Goal: Transaction & Acquisition: Obtain resource

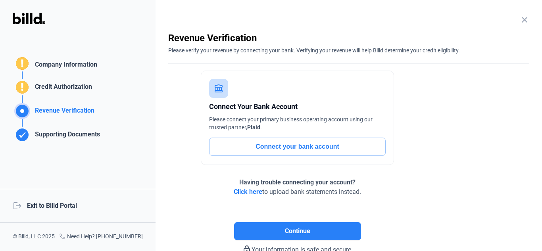
click at [50, 204] on div "logout Exit to Billd Portal" at bounding box center [78, 206] width 156 height 34
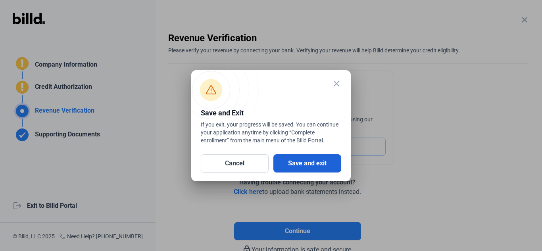
click at [304, 160] on button "Save and exit" at bounding box center [307, 163] width 68 height 18
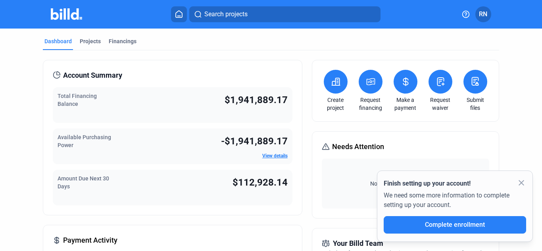
click at [372, 85] on icon at bounding box center [371, 82] width 10 height 10
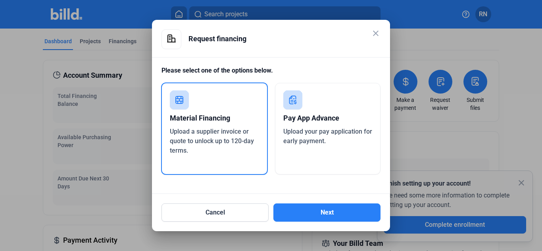
click at [210, 127] on div "Upload a supplier invoice or quote to unlock up to 120-day terms." at bounding box center [214, 141] width 89 height 29
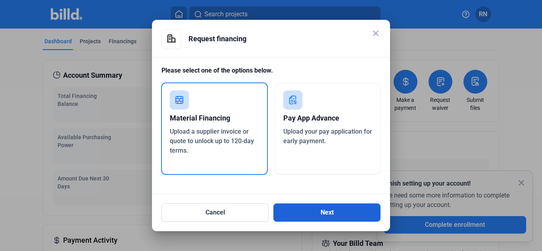
click at [322, 212] on button "Next" at bounding box center [326, 213] width 107 height 18
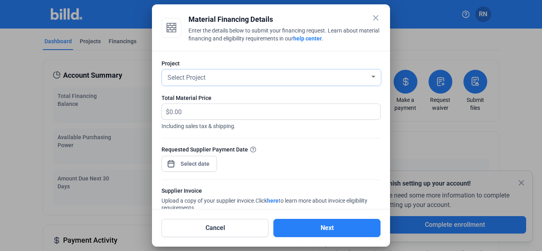
click at [300, 74] on div "Select Project" at bounding box center [268, 76] width 204 height 11
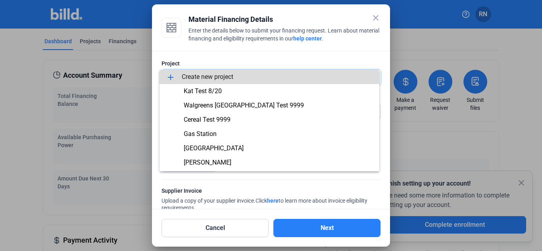
click at [300, 74] on span "add Create new project" at bounding box center [269, 77] width 207 height 14
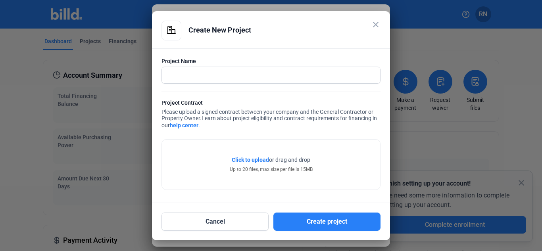
click at [378, 26] on mat-icon "close" at bounding box center [376, 25] width 10 height 10
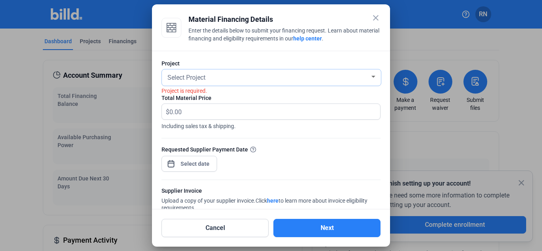
click at [345, 76] on div "Select Project" at bounding box center [268, 76] width 204 height 11
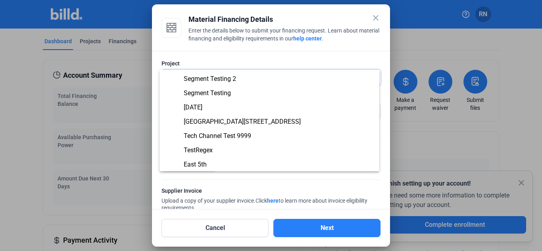
scroll to position [126, 0]
click at [241, 118] on span "[GEOGRAPHIC_DATA][STREET_ADDRESS]" at bounding box center [269, 122] width 207 height 14
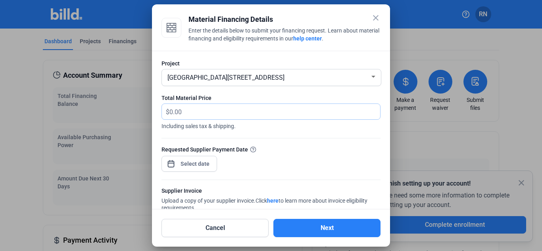
click at [241, 118] on input "text" at bounding box center [270, 111] width 202 height 15
type input "432"
click at [204, 164] on div "close Material Financing Details Enter the details below to submit your financi…" at bounding box center [271, 125] width 542 height 251
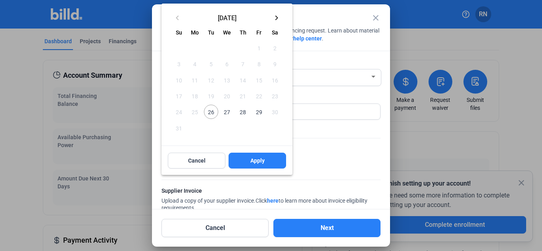
click at [258, 111] on span "29" at bounding box center [259, 112] width 14 height 14
click at [258, 160] on span "Apply" at bounding box center [257, 161] width 14 height 8
type input "[DATE]"
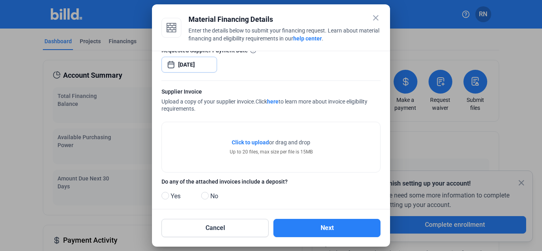
scroll to position [100, 0]
click at [258, 142] on span "Click to upload" at bounding box center [250, 142] width 37 height 6
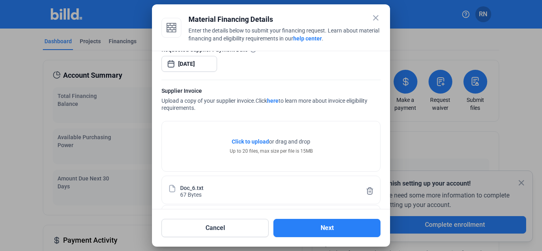
scroll to position [167, 0]
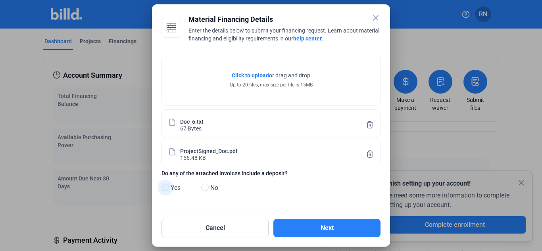
click at [165, 187] on span at bounding box center [166, 188] width 8 height 8
click at [165, 187] on input "Yes" at bounding box center [165, 188] width 6 height 6
radio input "true"
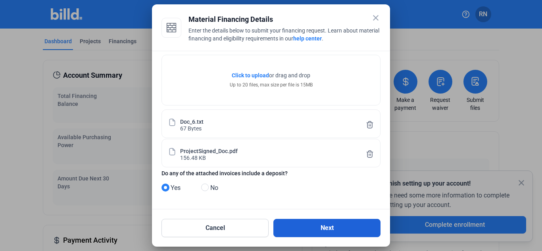
click at [308, 224] on button "Next" at bounding box center [326, 228] width 107 height 18
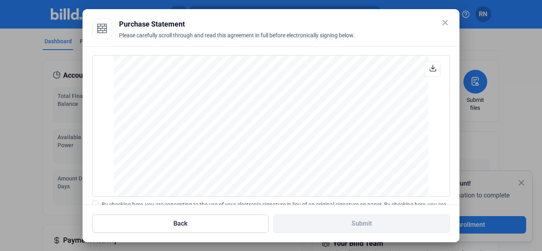
scroll to position [91, 0]
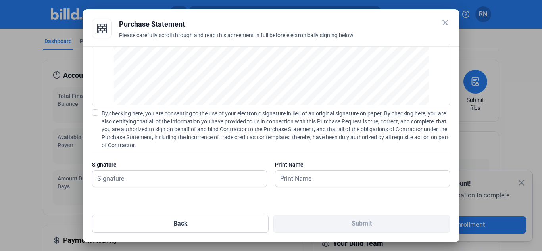
click at [94, 115] on span at bounding box center [95, 113] width 6 height 6
click at [0, 0] on input "By checking here, you are consenting to the use of your electronic signature in…" at bounding box center [0, 0] width 0 height 0
click at [129, 178] on input "text" at bounding box center [175, 179] width 166 height 16
type input "[PERSON_NAME]"
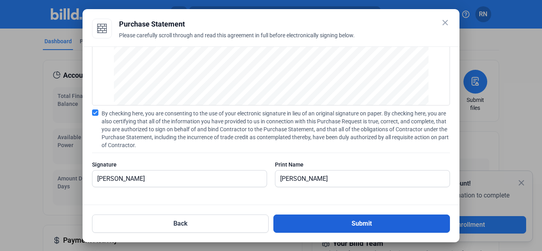
click at [339, 220] on button "Submit" at bounding box center [361, 224] width 177 height 18
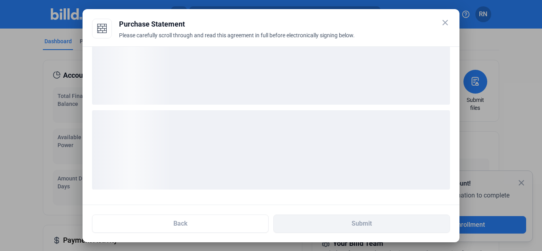
scroll to position [30, 0]
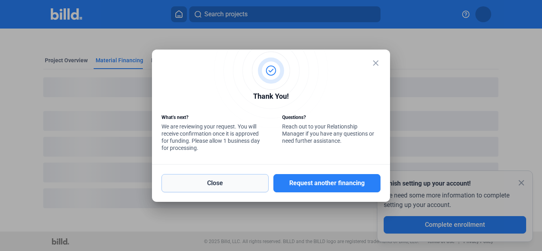
click at [252, 181] on button "Close" at bounding box center [215, 183] width 107 height 18
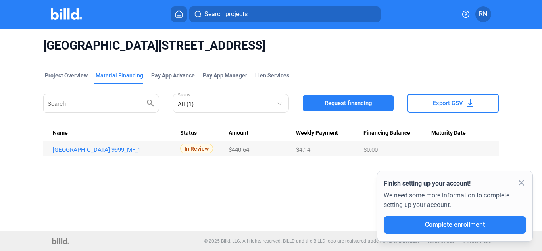
click at [522, 182] on mat-icon "close" at bounding box center [522, 183] width 10 height 10
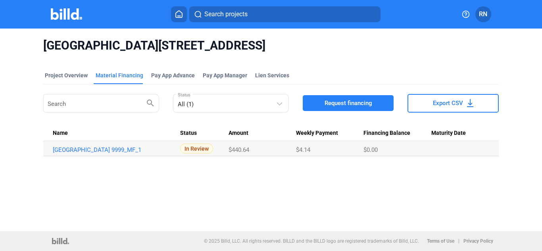
click at [72, 15] on img at bounding box center [66, 14] width 31 height 12
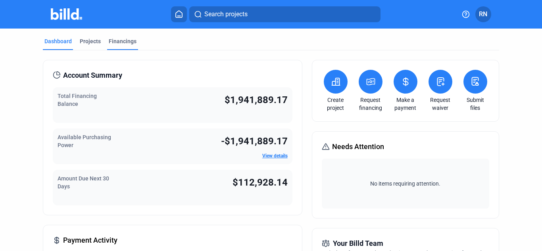
click at [130, 43] on div "Financings" at bounding box center [123, 41] width 28 height 8
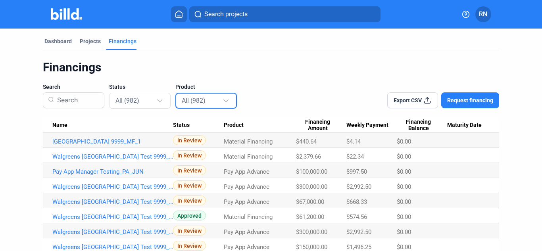
click at [204, 106] on div "All (982)" at bounding box center [207, 100] width 50 height 15
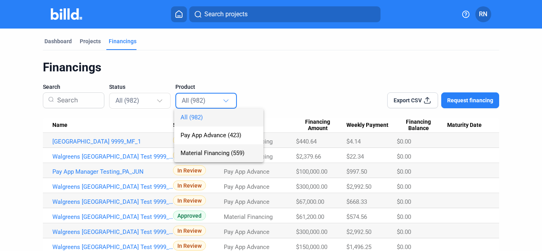
click at [221, 157] on span "Material Financing (559)" at bounding box center [219, 153] width 77 height 18
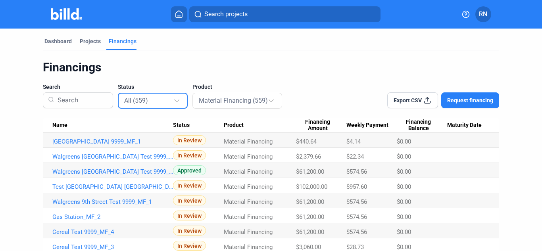
click at [161, 101] on div "All (559)" at bounding box center [149, 100] width 50 height 10
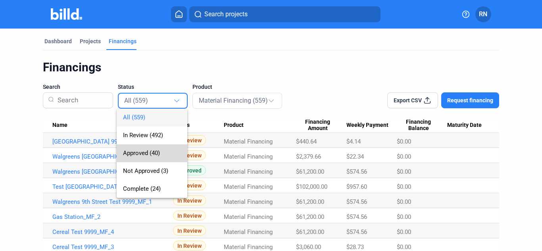
click at [144, 154] on span "Approved (40)" at bounding box center [141, 153] width 37 height 7
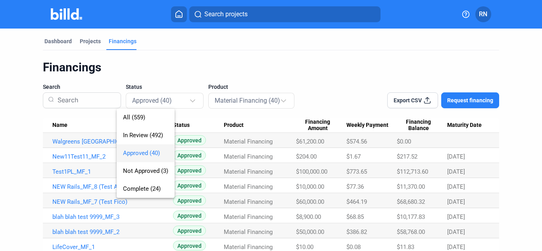
click at [144, 154] on link "New11Test11_MF_2" at bounding box center [112, 156] width 121 height 7
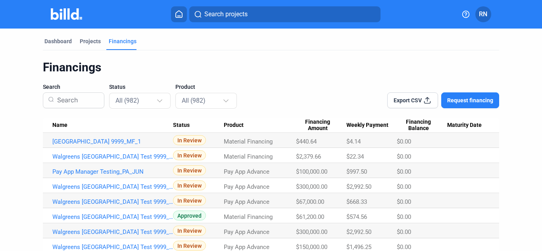
click at [75, 12] on img at bounding box center [66, 14] width 31 height 12
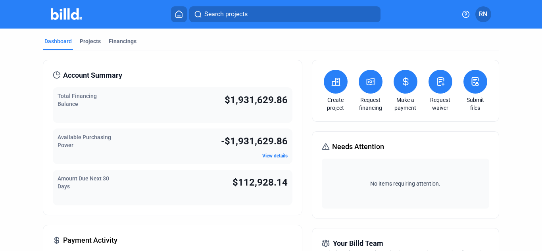
click at [366, 84] on icon at bounding box center [371, 82] width 10 height 10
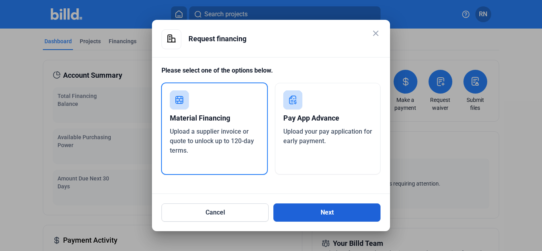
click at [337, 214] on button "Next" at bounding box center [326, 213] width 107 height 18
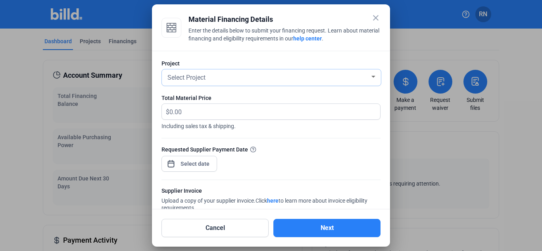
click at [248, 80] on div "Select Project" at bounding box center [268, 76] width 204 height 11
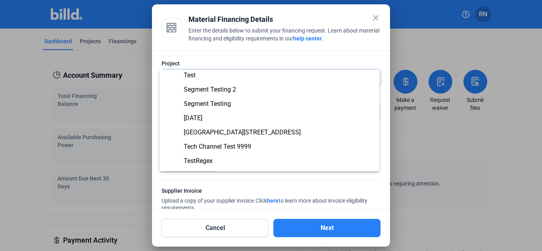
scroll to position [116, 0]
click at [241, 129] on span "[GEOGRAPHIC_DATA][STREET_ADDRESS]" at bounding box center [242, 132] width 117 height 8
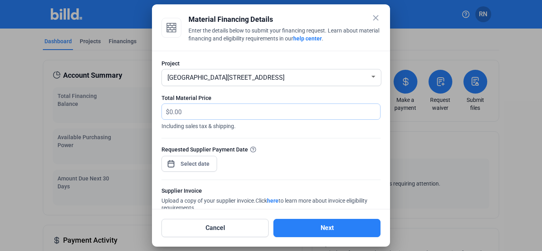
click at [240, 114] on input "text" at bounding box center [274, 111] width 211 height 15
type input "222"
click at [190, 165] on div "close Material Financing Details Enter the details below to submit your financi…" at bounding box center [271, 125] width 542 height 251
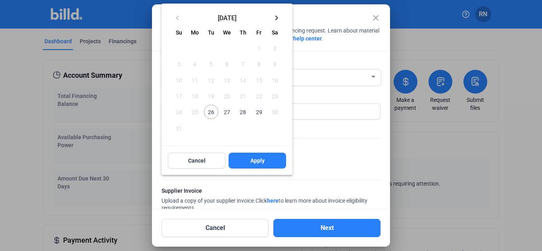
click at [244, 113] on span "28" at bounding box center [243, 112] width 14 height 14
click at [259, 160] on span "Apply" at bounding box center [257, 161] width 14 height 8
type input "[DATE]"
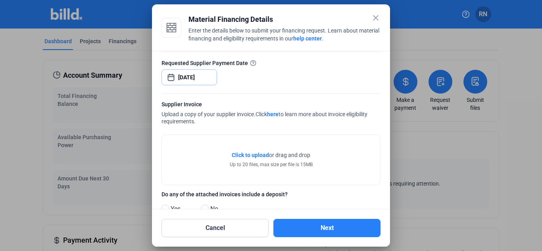
scroll to position [88, 0]
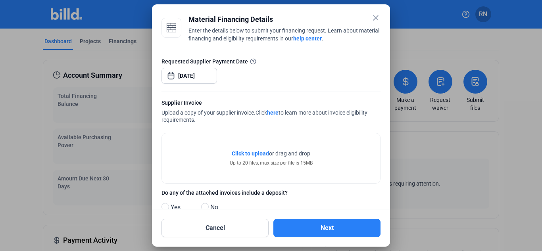
click at [257, 152] on span "Click to upload" at bounding box center [250, 153] width 37 height 6
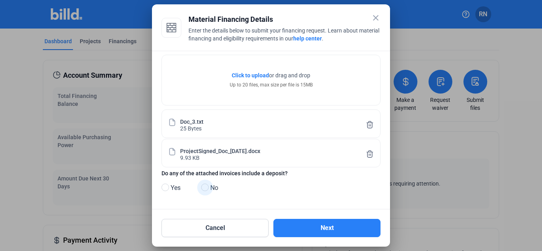
click at [209, 187] on span "No" at bounding box center [212, 188] width 11 height 10
click at [207, 187] on input "No" at bounding box center [204, 188] width 6 height 6
radio input "true"
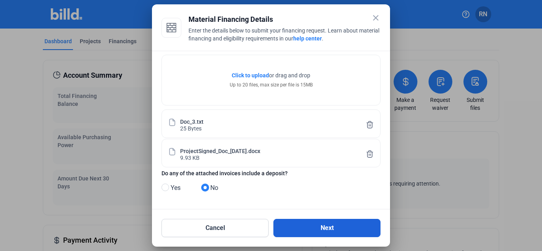
click at [329, 223] on button "Next" at bounding box center [326, 228] width 107 height 18
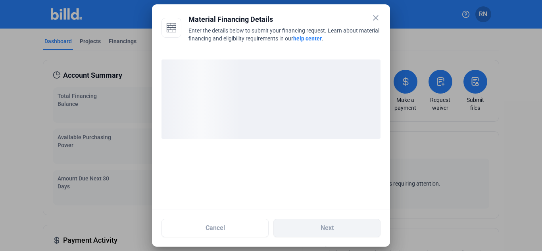
scroll to position [0, 0]
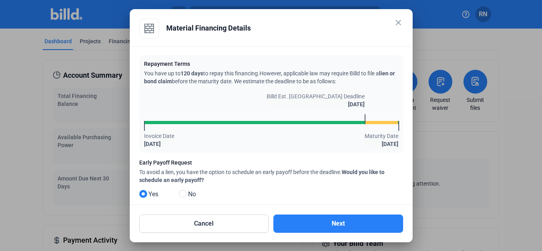
click at [178, 195] on mat-radio-button "Yes" at bounding box center [159, 196] width 40 height 13
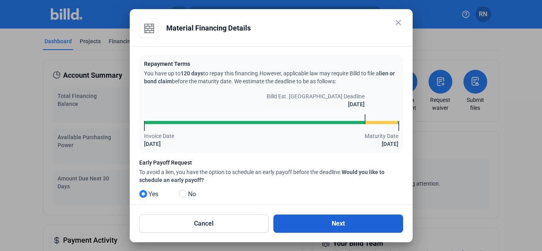
click at [326, 223] on button "Next" at bounding box center [338, 224] width 130 height 18
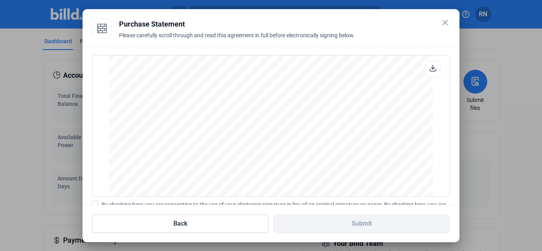
scroll to position [91, 0]
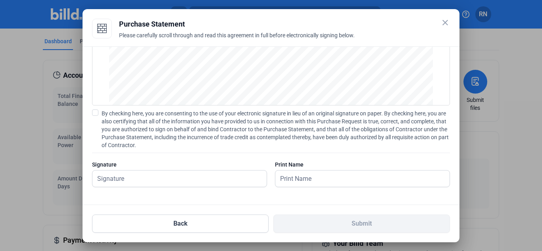
click at [92, 113] on div "PURCHASE STATEMENT This PURCHASE STATEMENT is being executed and delivered purs…" at bounding box center [271, 125] width 377 height 159
click at [97, 114] on span at bounding box center [95, 113] width 6 height 6
click at [0, 0] on input "By checking here, you are consenting to the use of your electronic signature in…" at bounding box center [0, 0] width 0 height 0
click at [141, 179] on input "text" at bounding box center [175, 179] width 166 height 16
type input "[PERSON_NAME]"
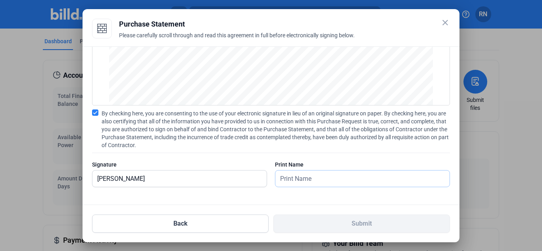
type input "[PERSON_NAME]"
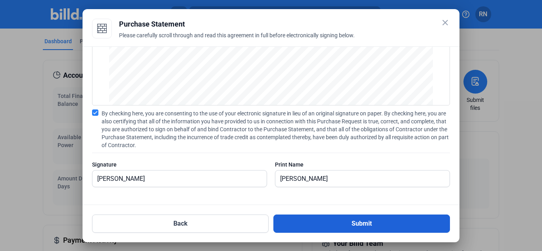
click at [340, 223] on button "Submit" at bounding box center [361, 224] width 177 height 18
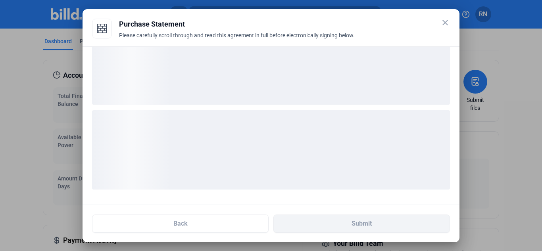
scroll to position [30, 0]
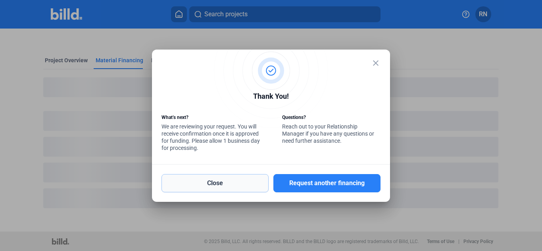
click at [229, 182] on button "Close" at bounding box center [215, 183] width 107 height 18
